Goal: Transaction & Acquisition: Download file/media

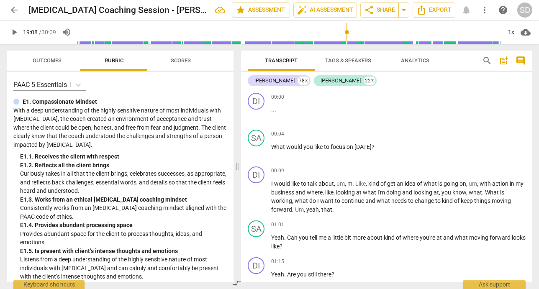
scroll to position [1600, 0]
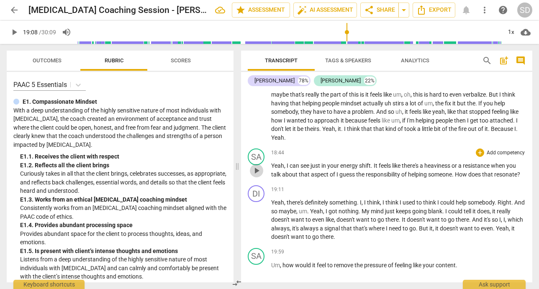
click at [261, 176] on span "play_arrow" at bounding box center [256, 171] width 13 height 10
click at [349, 179] on p "Yeah , I can see just in your energy shift . It feels like there's a heaviness …" at bounding box center [398, 169] width 254 height 17
click at [258, 176] on span "pause" at bounding box center [256, 171] width 10 height 10
click at [281, 169] on span "Yeah" at bounding box center [277, 165] width 13 height 7
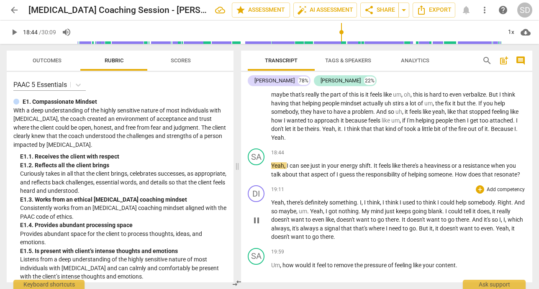
type input "1125"
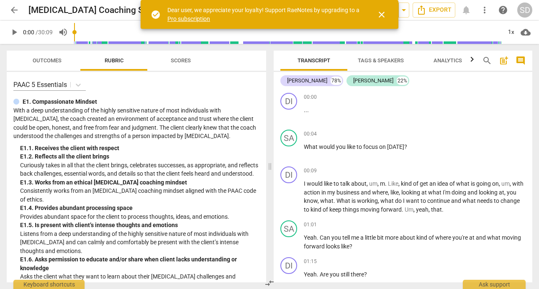
click at [379, 15] on span "close" at bounding box center [381, 15] width 10 height 10
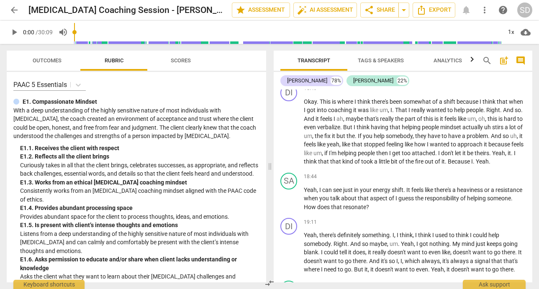
scroll to position [1708, 0]
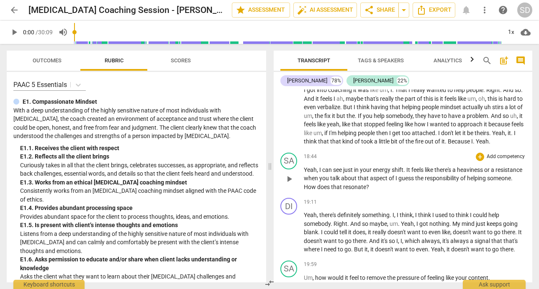
click at [289, 184] on span "play_arrow" at bounding box center [289, 179] width 10 height 10
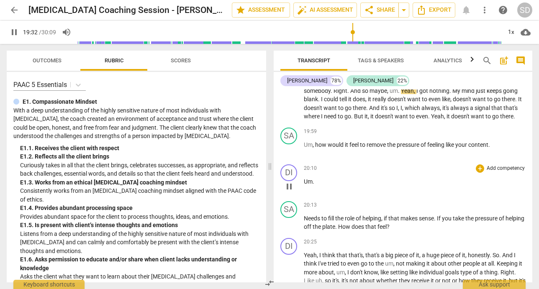
scroll to position [1843, 0]
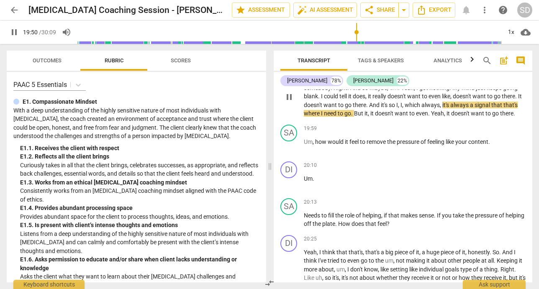
click at [453, 100] on span "," at bounding box center [451, 96] width 3 height 7
type input "1193"
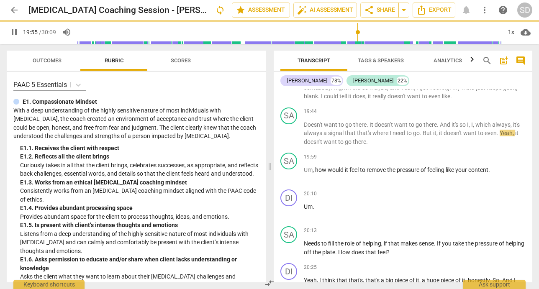
scroll to position [1863, 0]
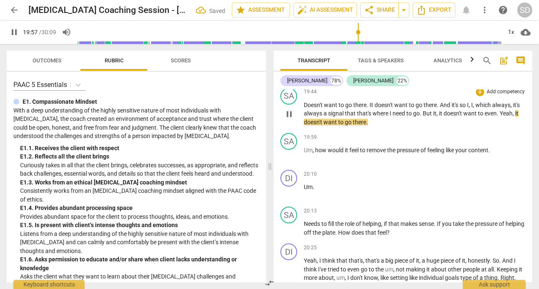
click at [368, 108] on span "." at bounding box center [367, 105] width 3 height 7
type input "1198"
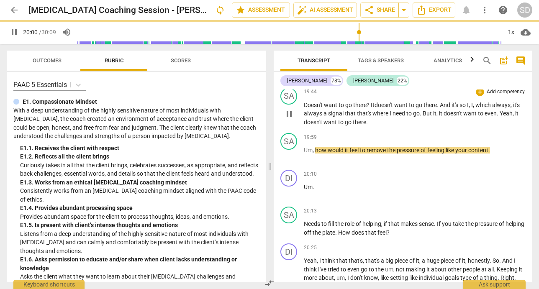
click at [371, 108] on span "It" at bounding box center [373, 105] width 4 height 7
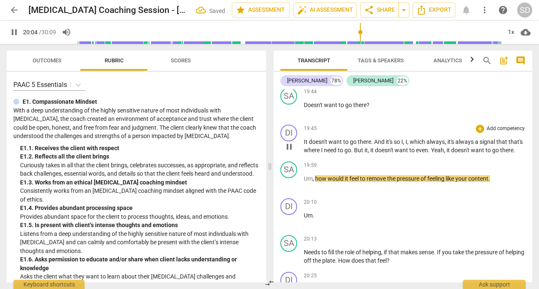
click at [321, 145] on span "doesn't" at bounding box center [319, 141] width 20 height 7
click at [304, 182] on span "Um" at bounding box center [308, 178] width 9 height 7
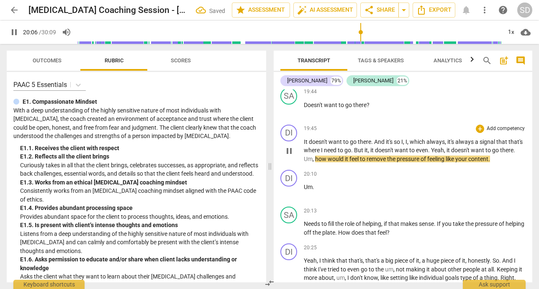
click at [328, 162] on span "how" at bounding box center [321, 159] width 13 height 7
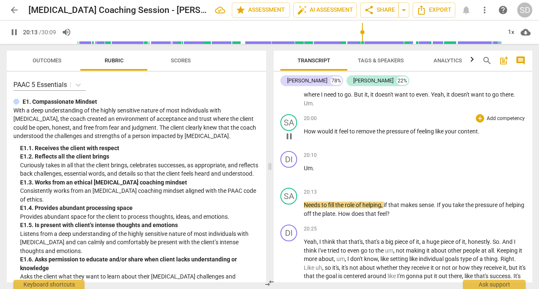
scroll to position [1937, 0]
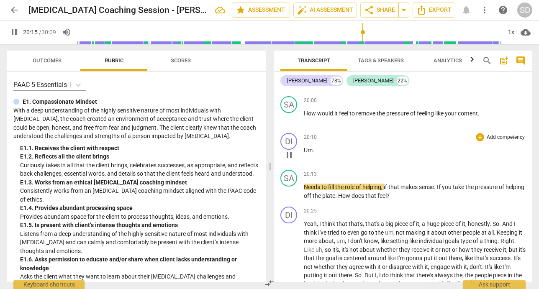
click at [304, 154] on span "Um" at bounding box center [308, 150] width 9 height 7
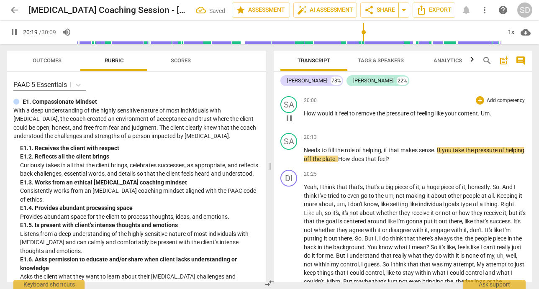
click at [483, 117] on span "Um" at bounding box center [485, 113] width 9 height 7
type input "1220"
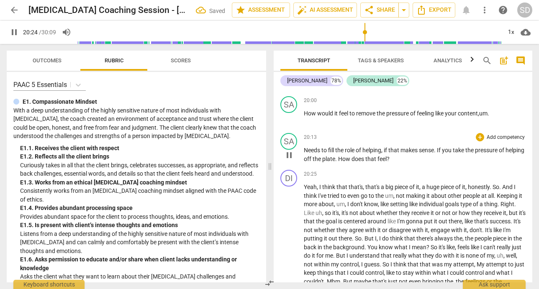
click at [304, 154] on span "Needs" at bounding box center [313, 150] width 18 height 7
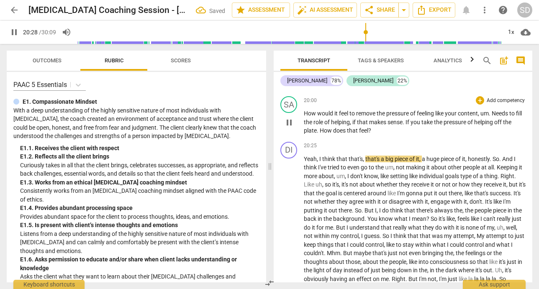
click at [498, 117] on span "Needs" at bounding box center [501, 113] width 18 height 7
type input "1229"
click at [373, 117] on span "remove" at bounding box center [366, 113] width 20 height 7
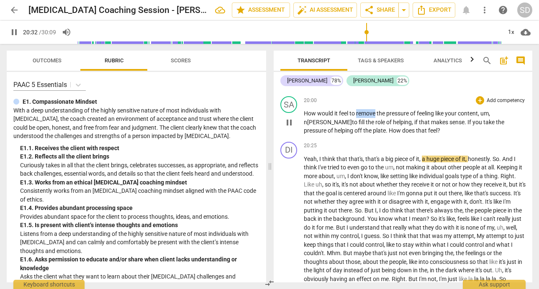
click at [373, 117] on span "remove" at bounding box center [366, 113] width 20 height 7
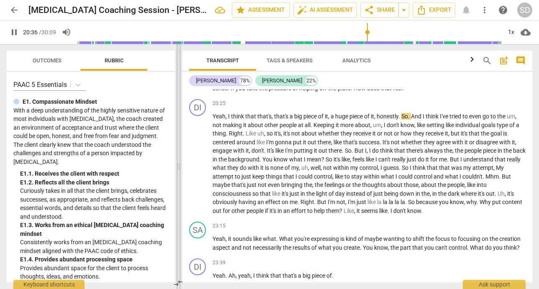
scroll to position [1705, 0]
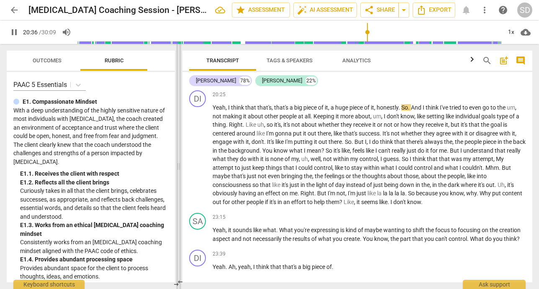
drag, startPoint x: 268, startPoint y: 102, endPoint x: 177, endPoint y: 107, distance: 91.3
click at [177, 107] on span at bounding box center [178, 166] width 5 height 245
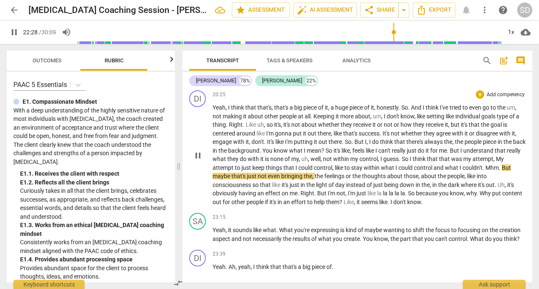
click at [486, 171] on span "Mhm" at bounding box center [491, 167] width 13 height 7
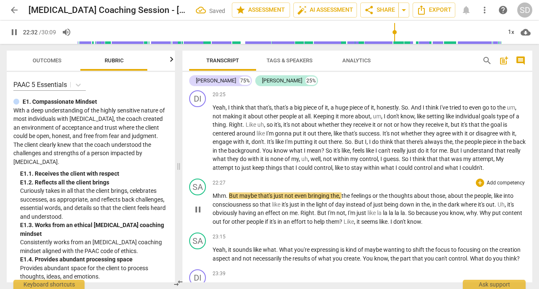
click at [229, 199] on span "But" at bounding box center [234, 195] width 10 height 7
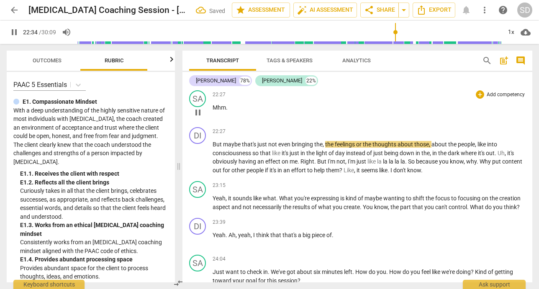
scroll to position [1796, 0]
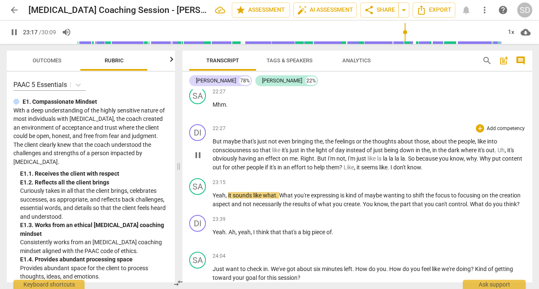
click at [489, 162] on span "Why" at bounding box center [485, 158] width 13 height 7
click at [488, 162] on span "Why" at bounding box center [485, 158] width 13 height 7
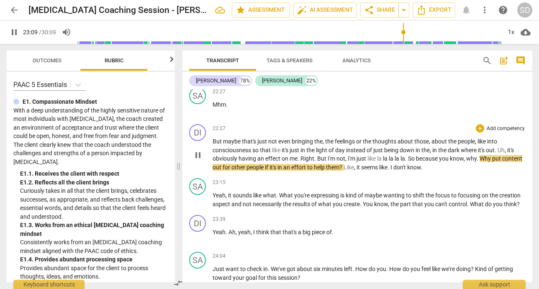
click at [283, 171] on span "in" at bounding box center [280, 167] width 6 height 7
type input "1390"
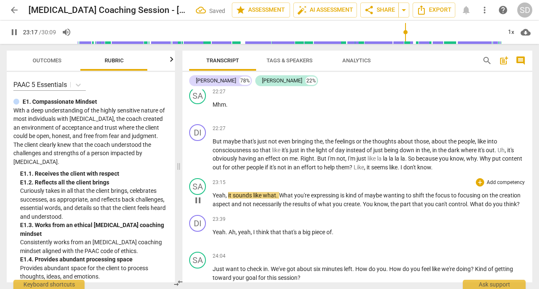
click at [228, 199] on span "it" at bounding box center [230, 195] width 5 height 7
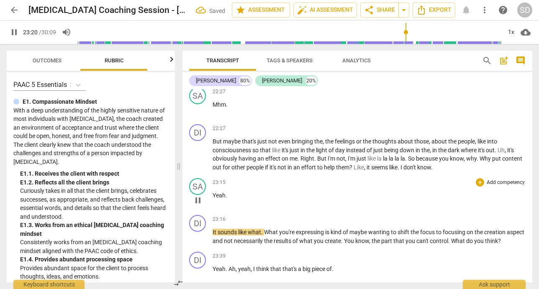
click at [213, 199] on span "Yeah" at bounding box center [218, 195] width 13 height 7
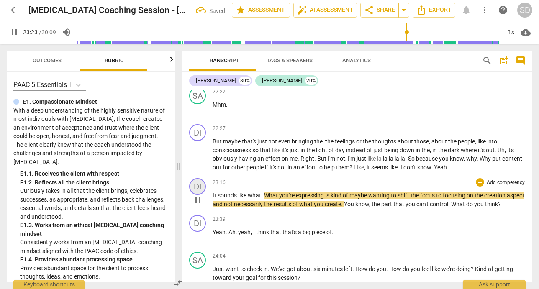
click at [198, 193] on div "DI" at bounding box center [197, 186] width 17 height 17
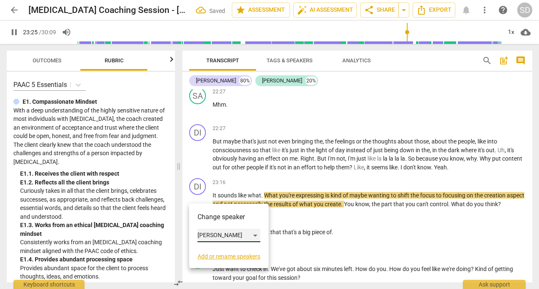
click at [259, 237] on div "[PERSON_NAME]" at bounding box center [228, 235] width 63 height 13
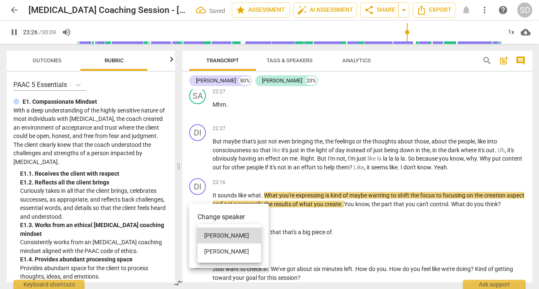
click at [236, 258] on li "[PERSON_NAME]" at bounding box center [229, 251] width 64 height 16
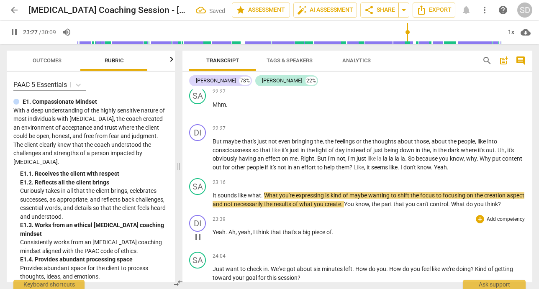
click at [371, 237] on p "Yeah . Ah , yeah , I think that that's a big piece of ." at bounding box center [368, 232] width 313 height 9
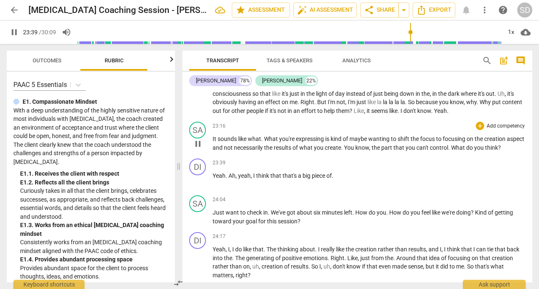
scroll to position [1854, 0]
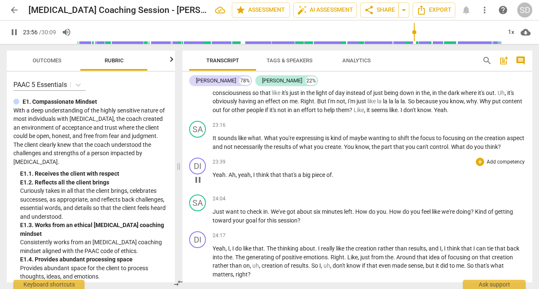
type input "1437"
click at [282, 178] on span "that's" at bounding box center [289, 175] width 15 height 7
click at [287, 178] on span "that's" at bounding box center [289, 175] width 15 height 7
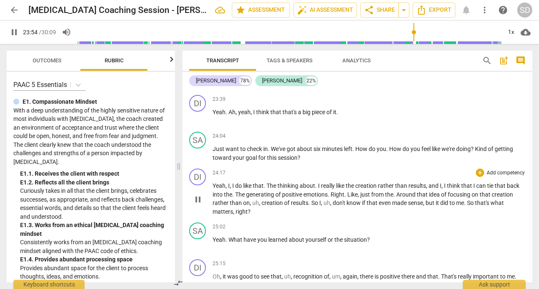
scroll to position [1917, 0]
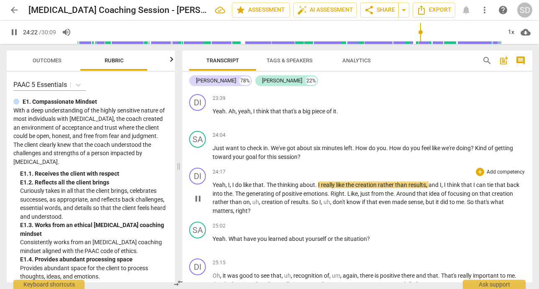
click at [263, 188] on span "that" at bounding box center [258, 185] width 11 height 7
type input "1463"
click at [285, 215] on p "Yeah , I , I do like the . The thinking about . I really like the creation rath…" at bounding box center [368, 198] width 313 height 34
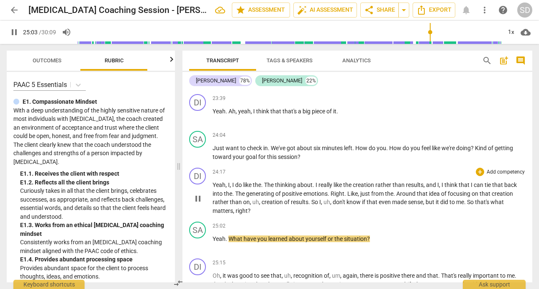
click at [276, 205] on span "creation" at bounding box center [272, 202] width 23 height 7
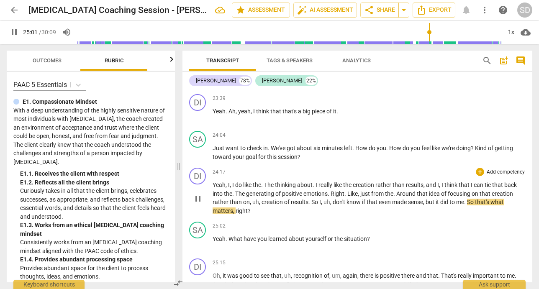
click at [331, 205] on span "," at bounding box center [331, 202] width 3 height 7
click at [222, 214] on span "right" at bounding box center [218, 210] width 12 height 7
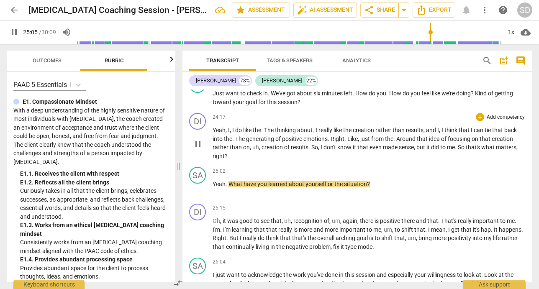
scroll to position [1981, 0]
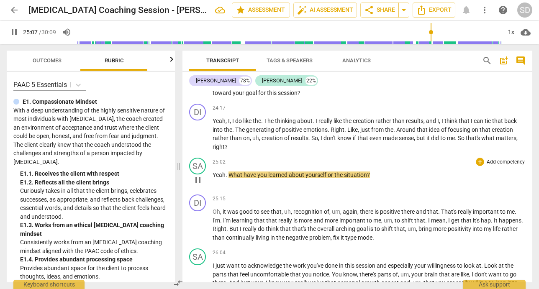
click at [217, 178] on span "Yeah" at bounding box center [218, 175] width 13 height 7
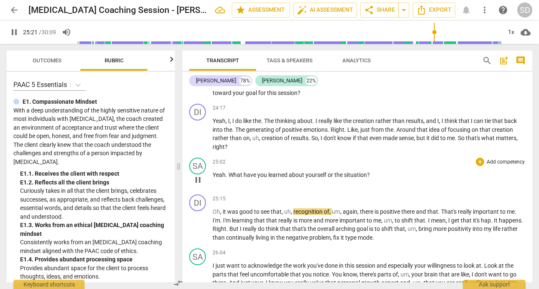
click at [281, 178] on span "learned" at bounding box center [278, 175] width 20 height 7
click at [367, 178] on span "?" at bounding box center [368, 175] width 3 height 7
click at [372, 179] on p "Yeah . What have you learned about yourself or the situation ?" at bounding box center [368, 175] width 313 height 9
type input "1525"
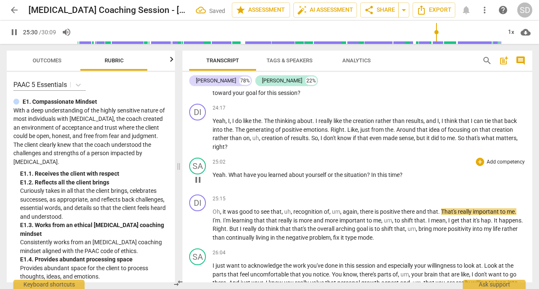
click at [314, 178] on span "yourself" at bounding box center [316, 175] width 22 height 7
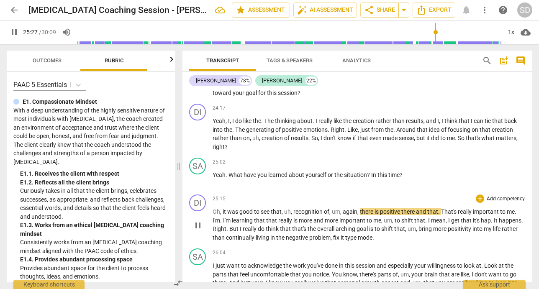
click at [342, 215] on span "," at bounding box center [341, 211] width 3 height 7
type input "1528"
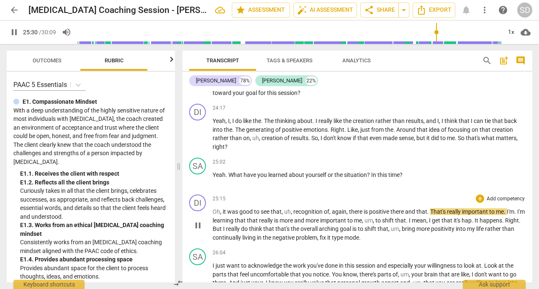
click at [393, 242] on p "Oh , it was good to see that , uh , recognition of , again , there is positive …" at bounding box center [368, 224] width 313 height 34
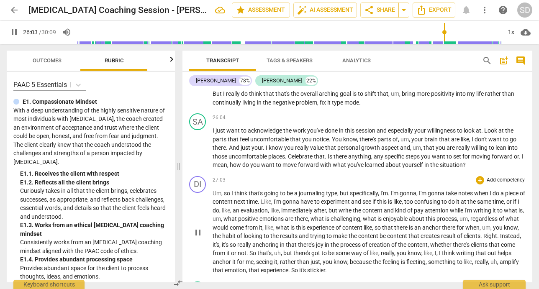
scroll to position [2118, 0]
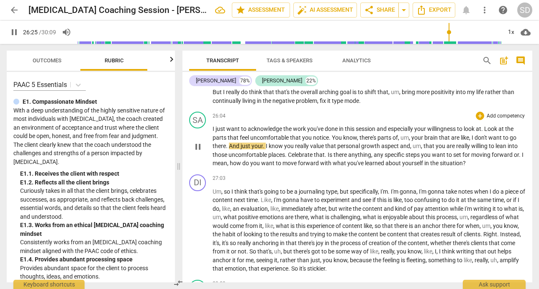
click at [410, 141] on span "," at bounding box center [410, 137] width 3 height 7
type input "1586"
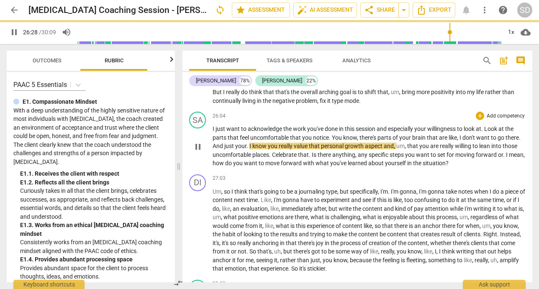
click at [445, 166] on span "situation" at bounding box center [433, 163] width 23 height 7
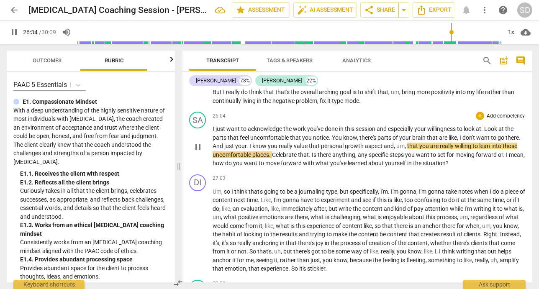
click at [371, 149] on span "aspect" at bounding box center [374, 146] width 19 height 7
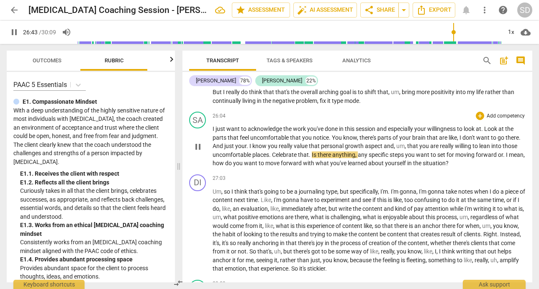
click at [484, 149] on span "lean" at bounding box center [485, 146] width 12 height 7
click at [259, 149] on span "know" at bounding box center [259, 146] width 15 height 7
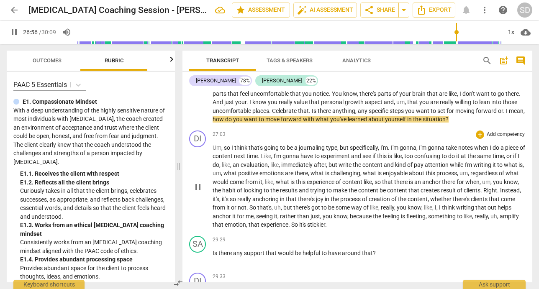
scroll to position [2165, 0]
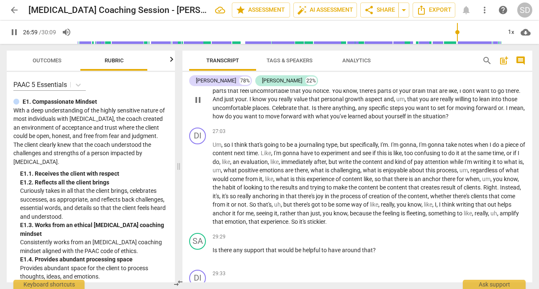
click at [413, 120] on span "in" at bounding box center [410, 116] width 6 height 7
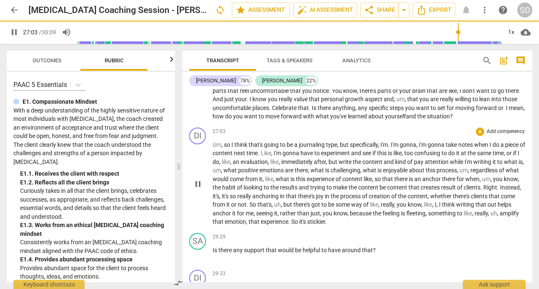
click at [409, 226] on p "Um , so I think that's going to be a journaling type , but specifically , I'm .…" at bounding box center [368, 184] width 313 height 86
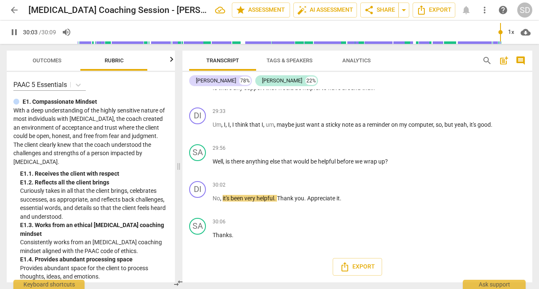
scroll to position [2335, 0]
type input "1809"
click at [384, 9] on span "share Share" at bounding box center [379, 10] width 31 height 10
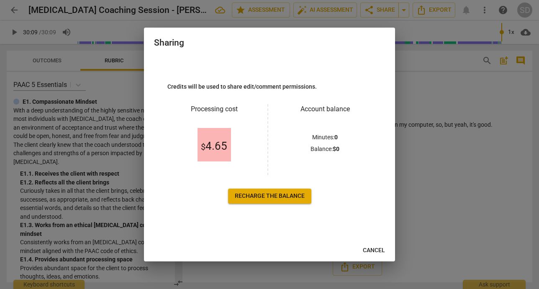
click at [425, 191] on div at bounding box center [269, 144] width 539 height 289
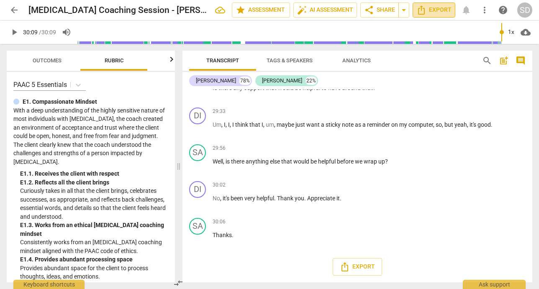
click at [428, 13] on span "Export" at bounding box center [433, 10] width 35 height 10
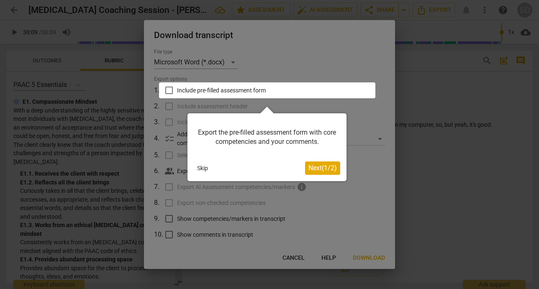
click at [317, 166] on span "Next ( 1 / 2 )" at bounding box center [322, 168] width 28 height 8
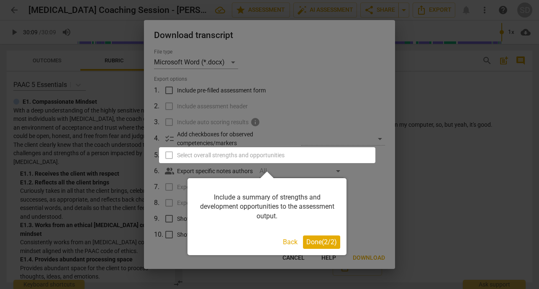
click at [320, 243] on span "Done ( 2 / 2 )" at bounding box center [321, 242] width 31 height 8
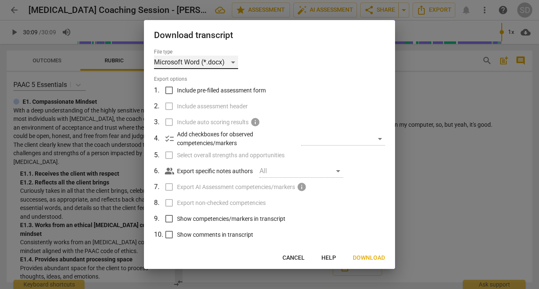
click at [235, 65] on div "Microsoft Word (*.docx)" at bounding box center [196, 62] width 84 height 13
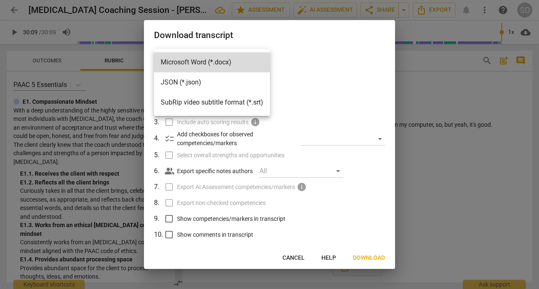
click at [305, 62] on div at bounding box center [269, 144] width 539 height 289
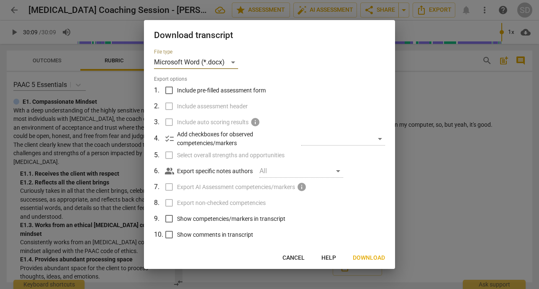
click at [366, 256] on span "Download" at bounding box center [369, 258] width 32 height 8
